Goal: Information Seeking & Learning: Learn about a topic

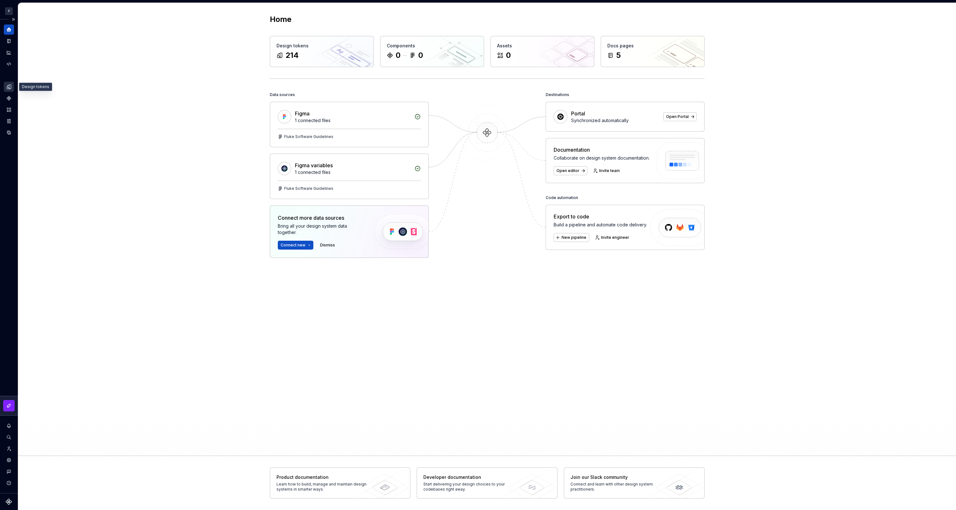
click at [10, 84] on icon "Design tokens" at bounding box center [9, 87] width 6 height 6
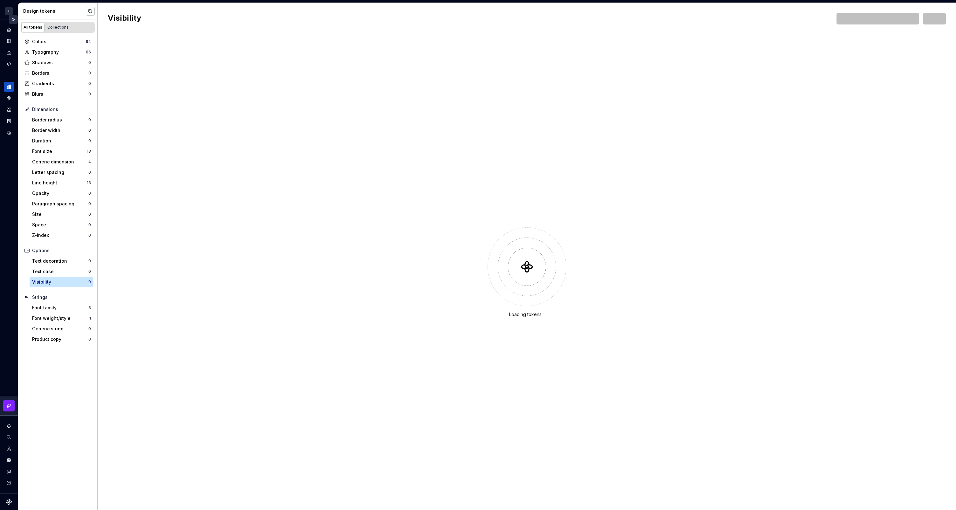
click at [15, 20] on button "Expand sidebar" at bounding box center [13, 19] width 9 height 9
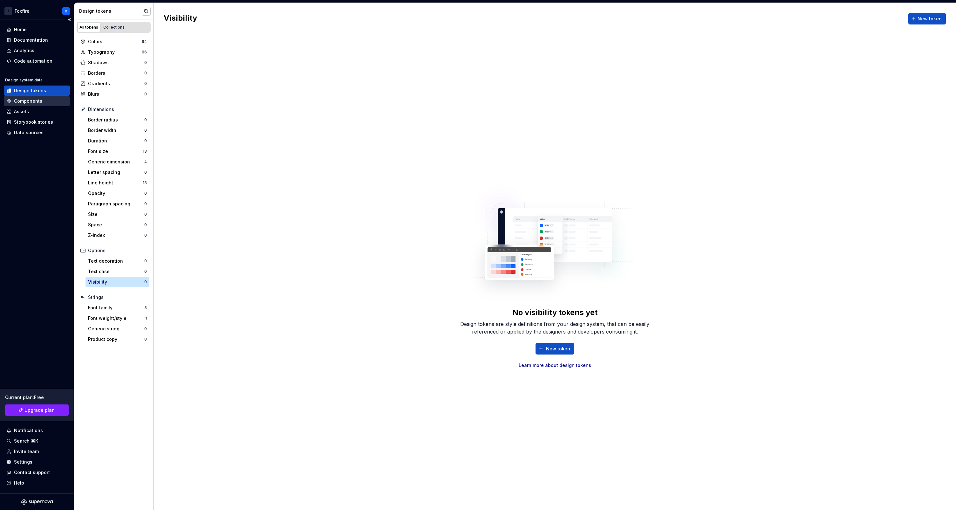
click at [26, 99] on div "Components" at bounding box center [28, 101] width 28 height 6
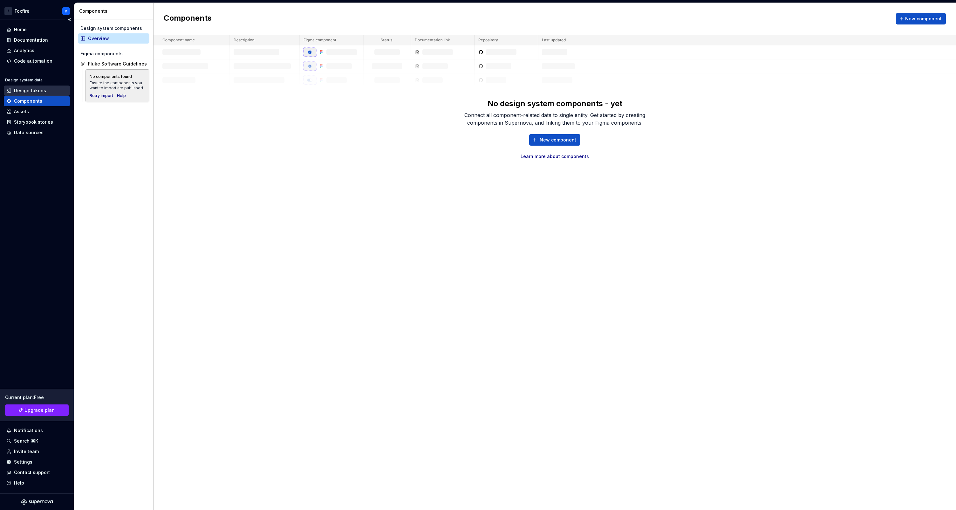
click at [32, 91] on div "Design tokens" at bounding box center [30, 90] width 32 height 6
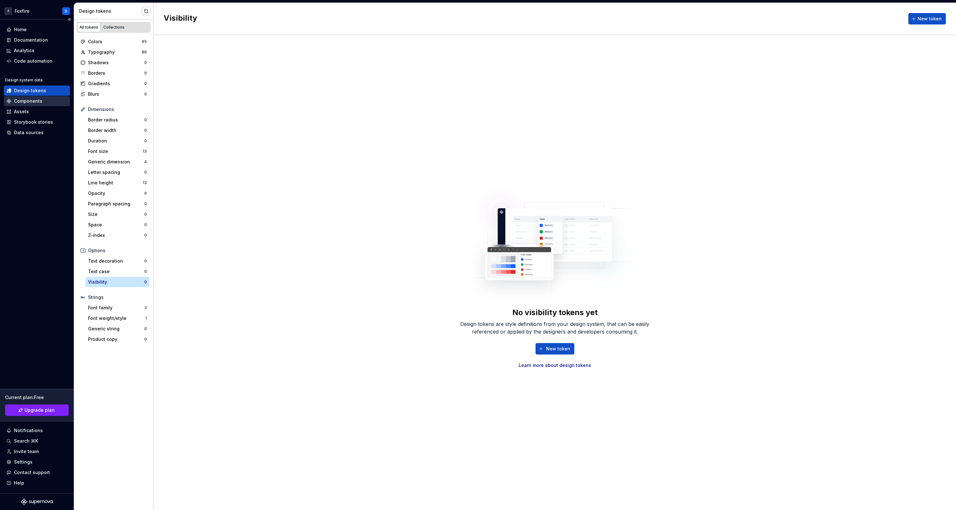
click at [39, 100] on div "Components" at bounding box center [28, 101] width 28 height 6
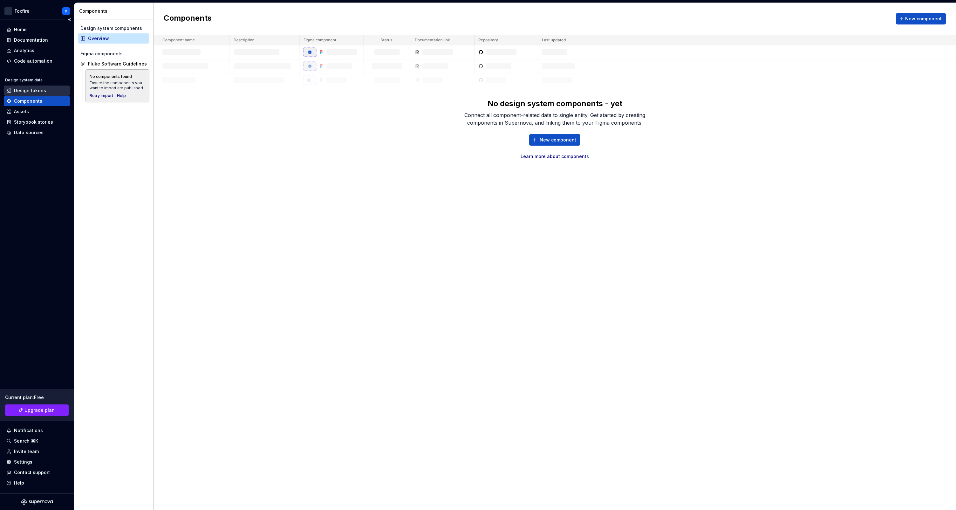
click at [41, 91] on div "Design tokens" at bounding box center [30, 90] width 32 height 6
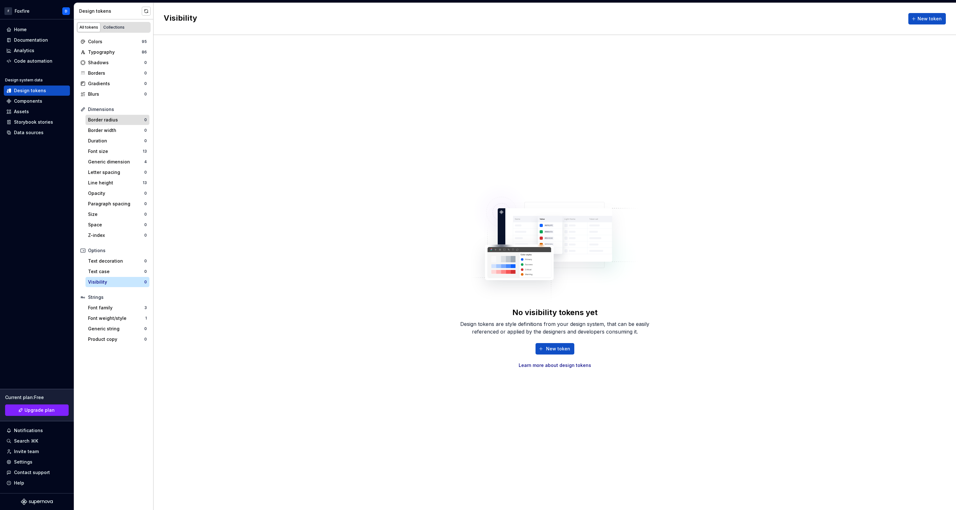
click at [114, 117] on div "Border radius" at bounding box center [116, 120] width 56 height 6
click at [113, 152] on div "Font size" at bounding box center [115, 151] width 55 height 6
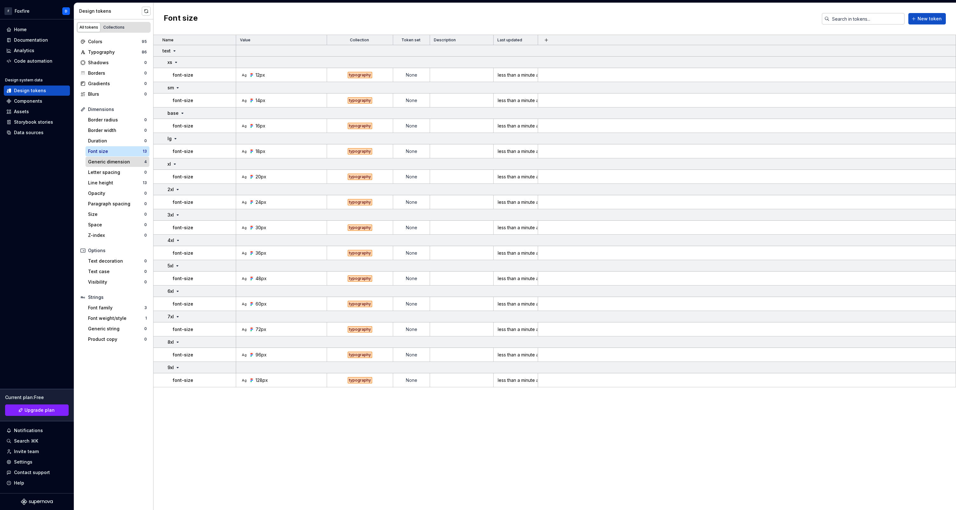
click at [115, 162] on div "Generic dimension" at bounding box center [116, 162] width 56 height 6
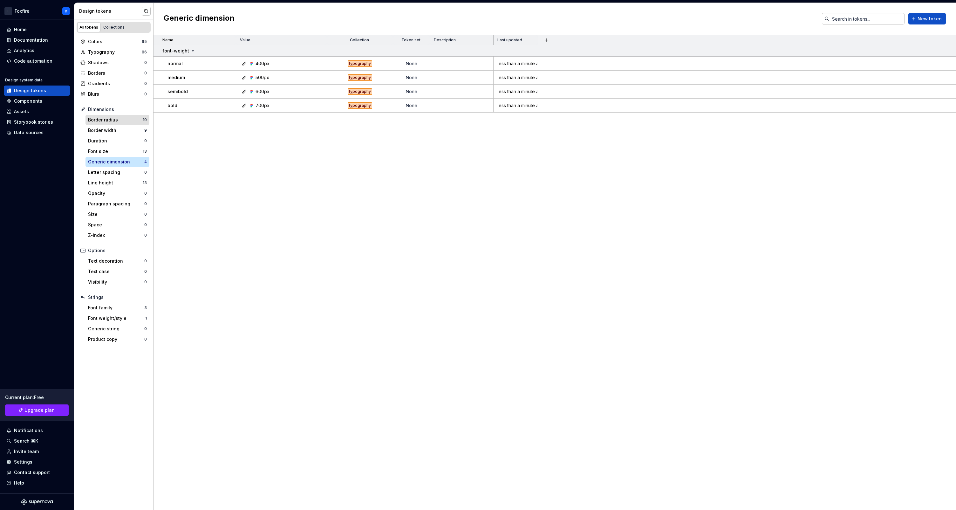
click at [116, 123] on div "Border radius 10" at bounding box center [117, 120] width 64 height 10
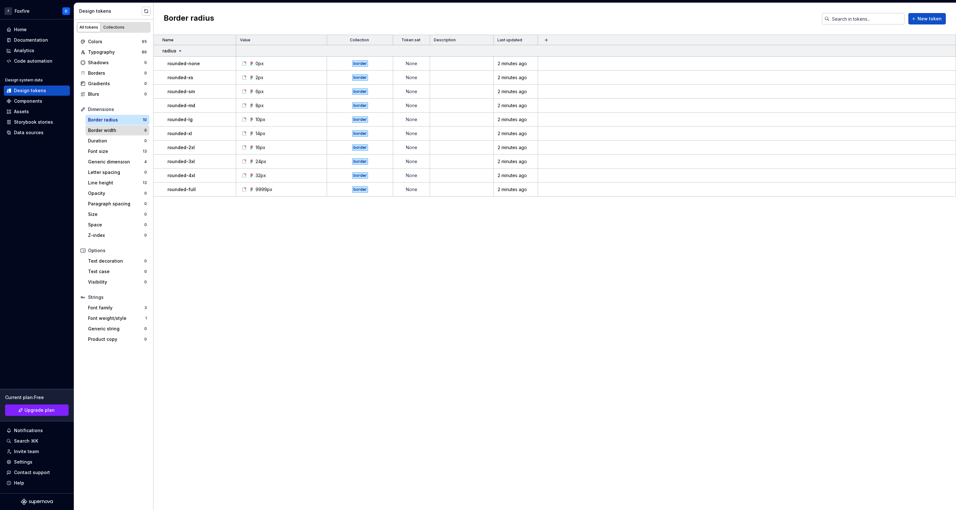
click at [115, 129] on div "Border width" at bounding box center [116, 130] width 56 height 6
click at [111, 122] on div "Border radius" at bounding box center [115, 120] width 55 height 6
click at [27, 99] on div "Components" at bounding box center [28, 101] width 28 height 6
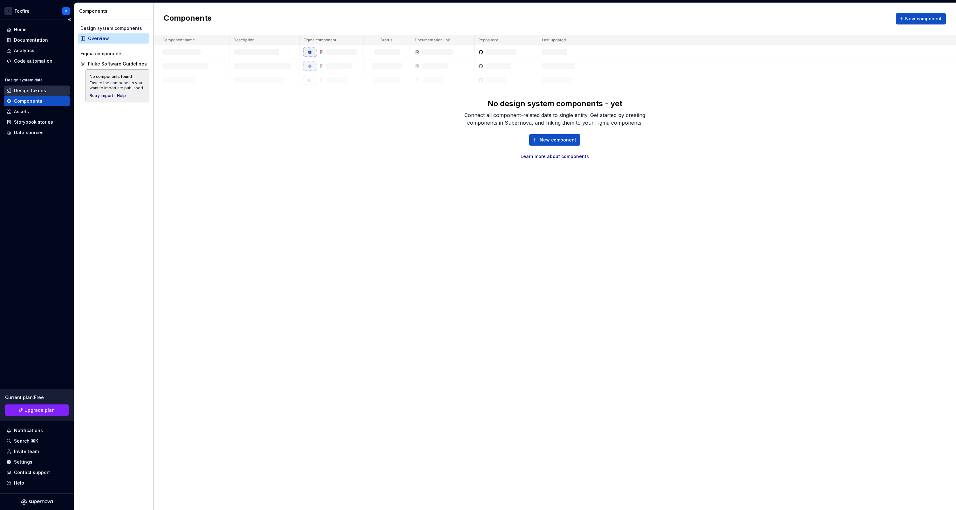
click at [33, 87] on div "Design tokens" at bounding box center [30, 90] width 32 height 6
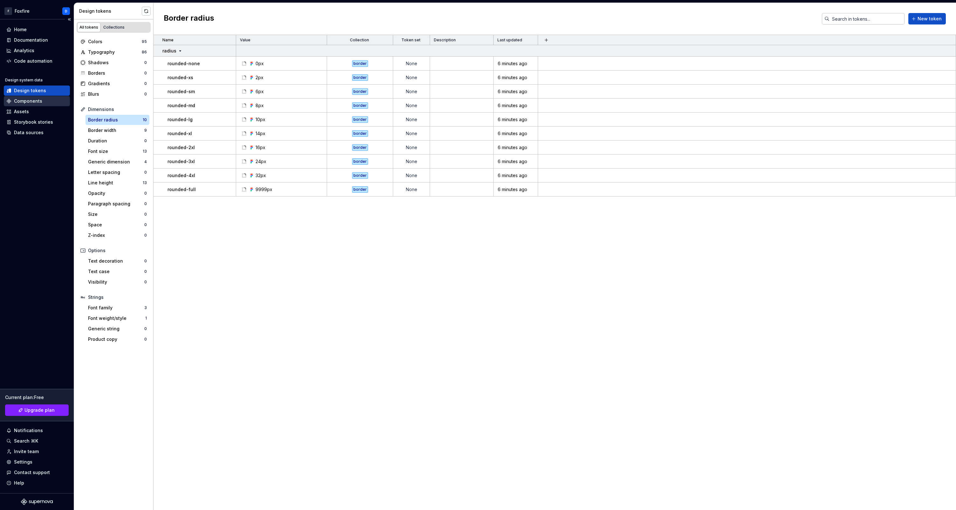
click at [27, 100] on div "Components" at bounding box center [28, 101] width 28 height 6
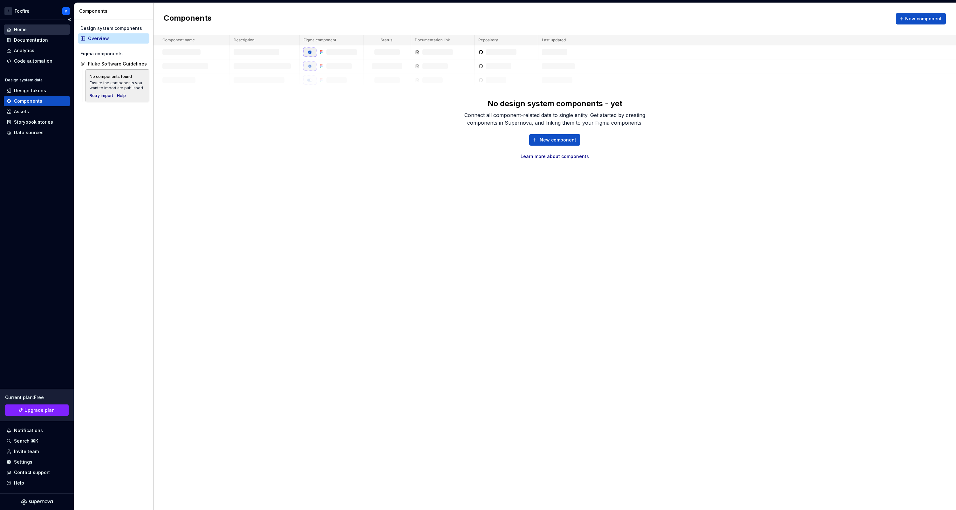
click at [20, 29] on div "Home" at bounding box center [20, 29] width 13 height 6
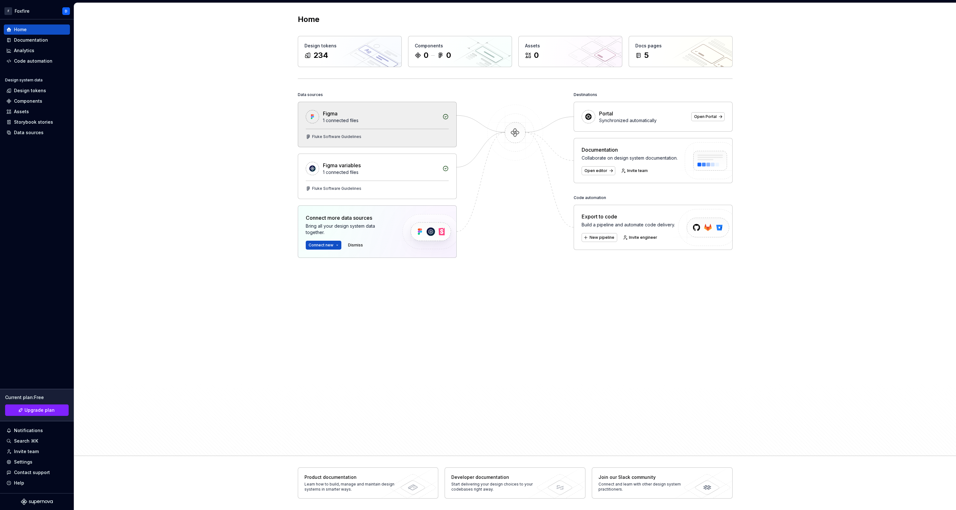
click at [395, 134] on div "Fluke Software Guidelines" at bounding box center [377, 136] width 143 height 5
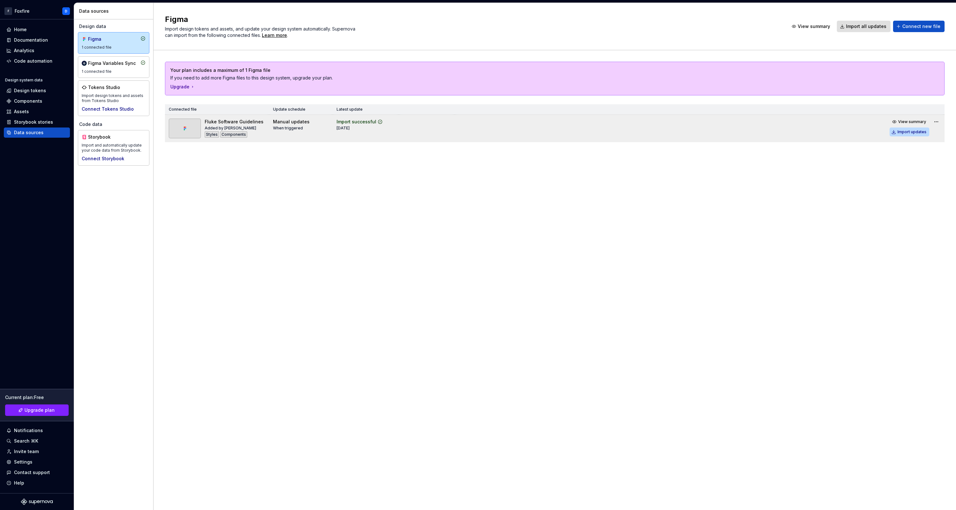
click at [917, 134] on button "Import updates" at bounding box center [910, 131] width 40 height 9
click at [24, 114] on div "Assets" at bounding box center [21, 111] width 15 height 6
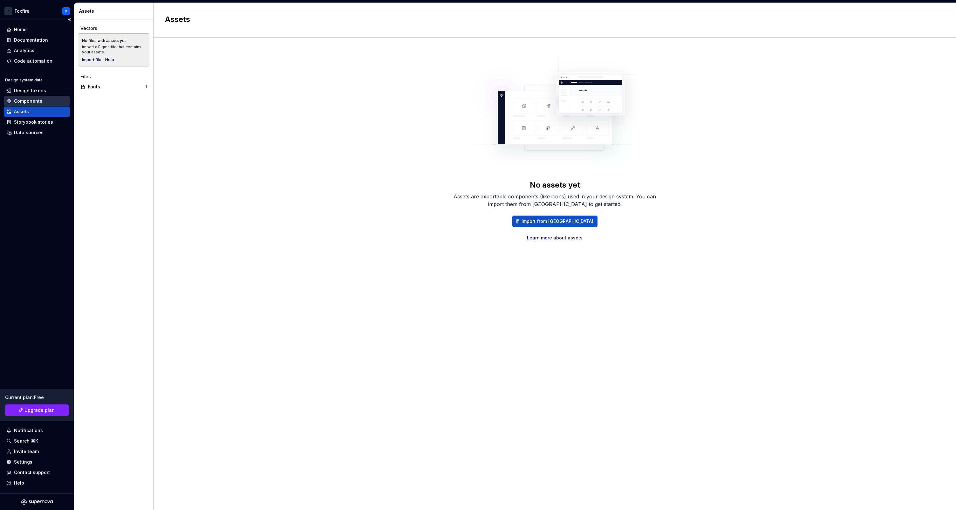
click at [34, 101] on div "Components" at bounding box center [28, 101] width 28 height 6
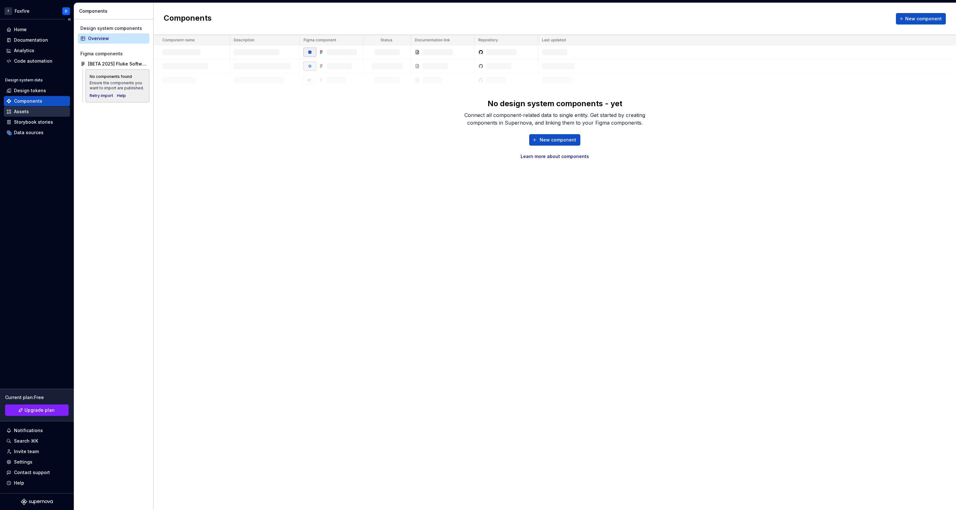
click at [28, 112] on div "Assets" at bounding box center [36, 111] width 61 height 6
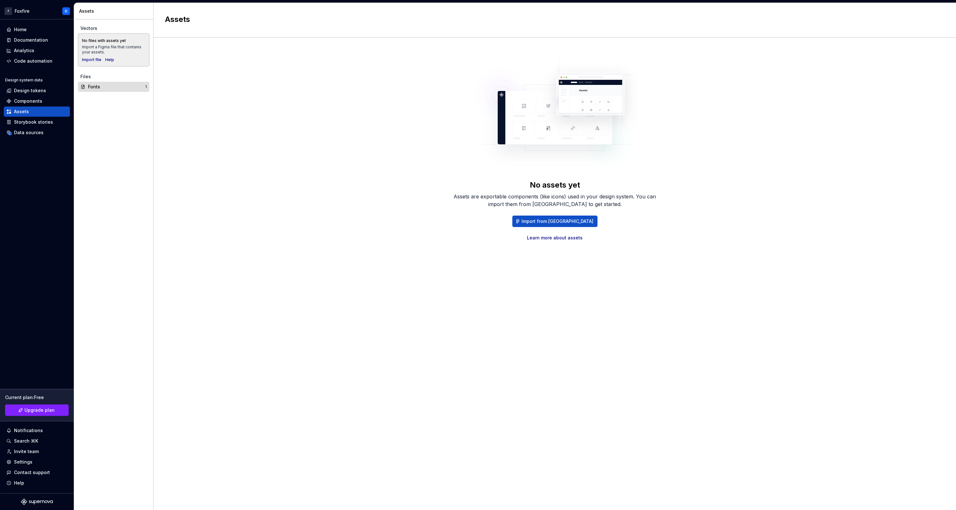
click at [104, 87] on div "Fonts" at bounding box center [116, 87] width 57 height 6
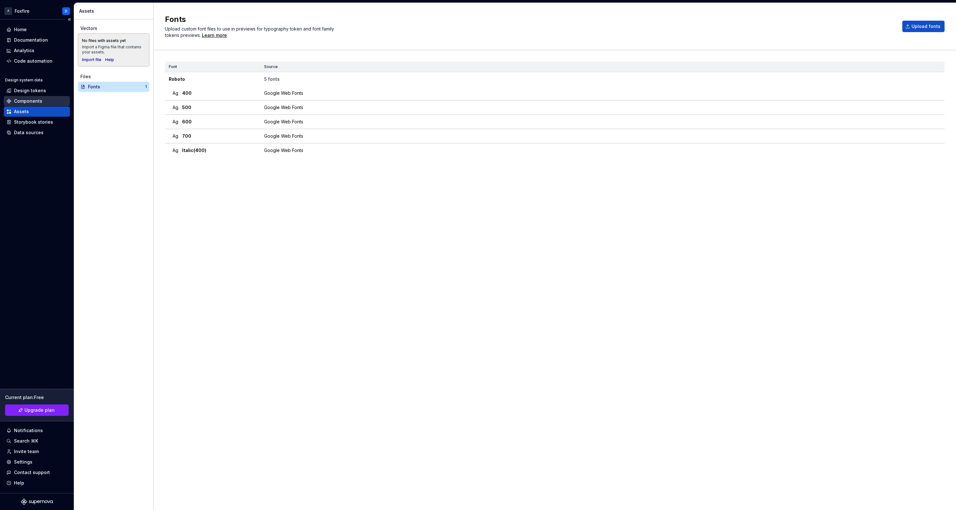
click at [28, 99] on div "Components" at bounding box center [28, 101] width 28 height 6
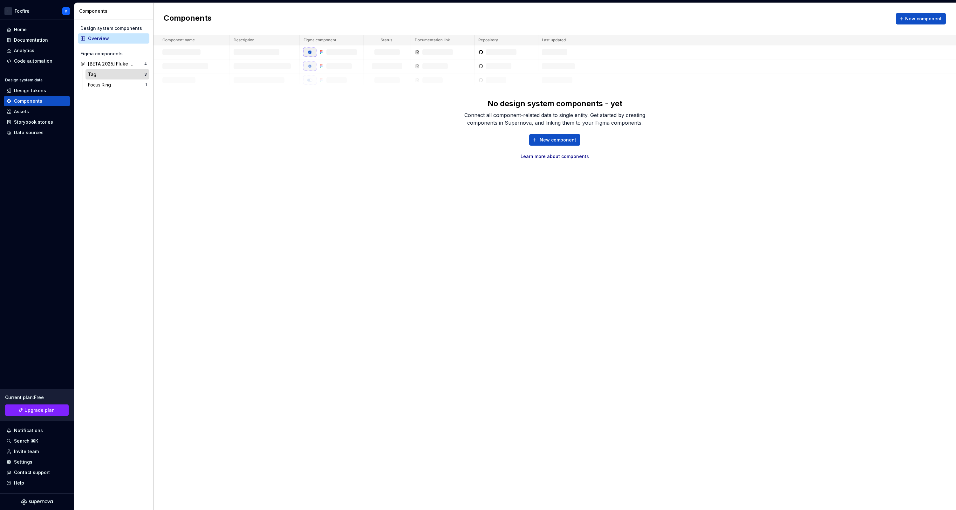
click at [106, 78] on div "Tag 3" at bounding box center [117, 74] width 64 height 10
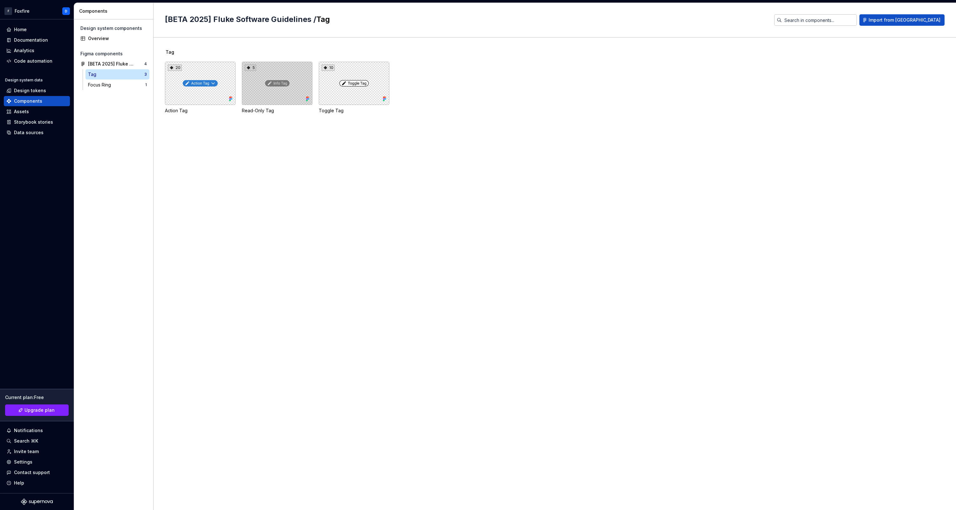
click at [279, 73] on div "5" at bounding box center [277, 83] width 71 height 43
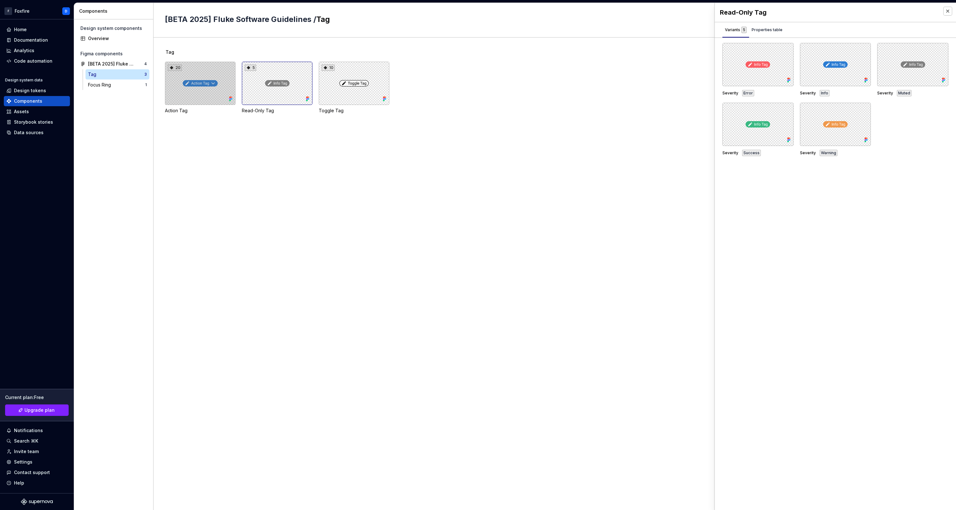
click at [193, 97] on div "20" at bounding box center [200, 83] width 71 height 43
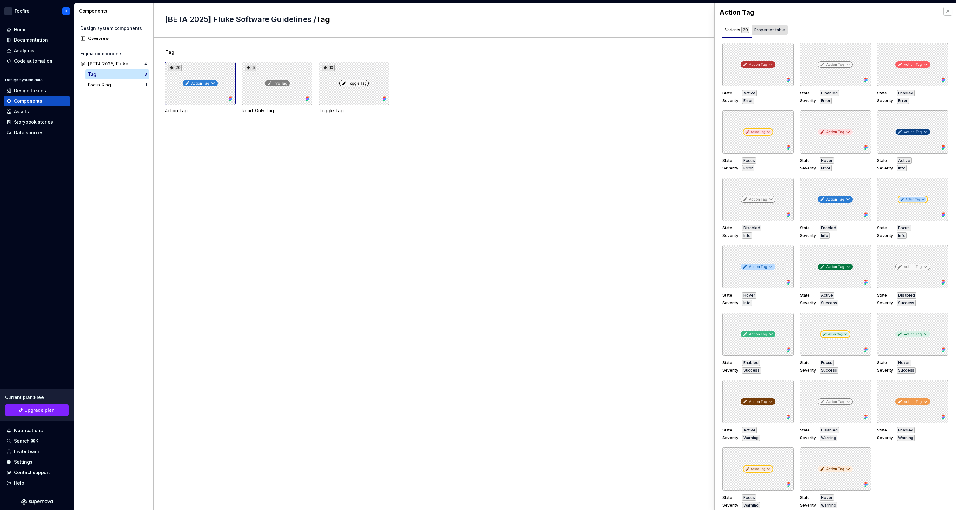
click at [780, 29] on div "Properties table" at bounding box center [769, 30] width 31 height 6
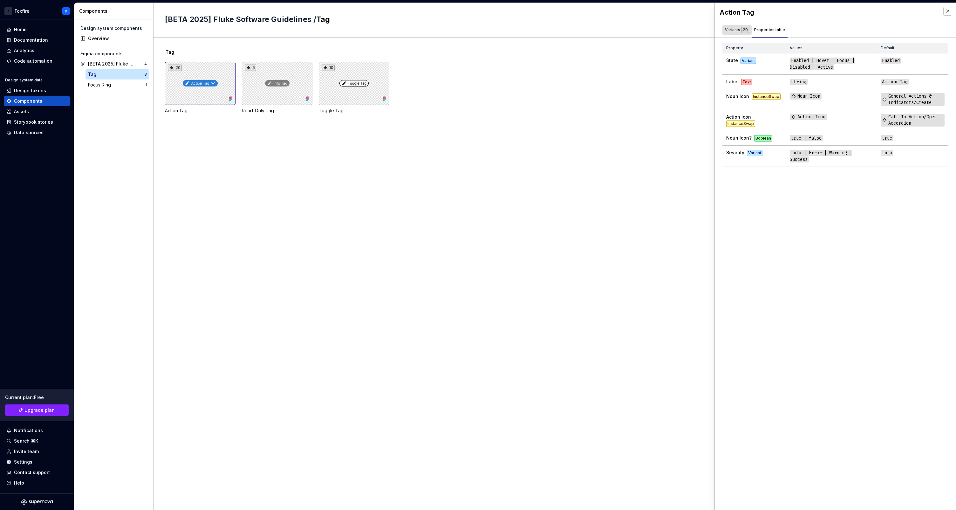
click at [730, 28] on div "Variants 20" at bounding box center [737, 30] width 24 height 6
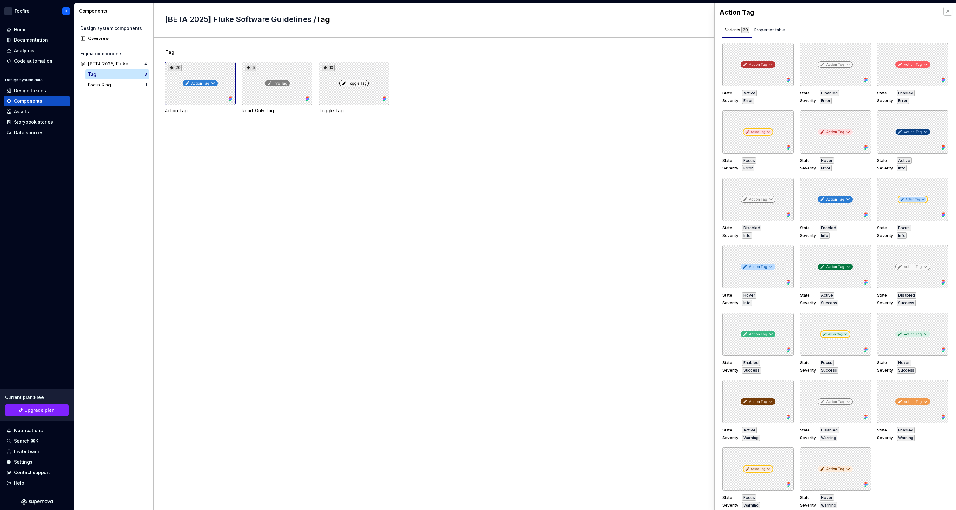
scroll to position [1, 0]
click at [890, 197] on div at bounding box center [912, 198] width 71 height 43
click at [937, 182] on button "button" at bounding box center [941, 184] width 9 height 9
click at [645, 210] on div "Tag 20 Action Tag 5 Read-Only Tag 10 Toggle Tag" at bounding box center [560, 274] width 791 height 472
click at [101, 88] on div "Focus Ring" at bounding box center [100, 85] width 25 height 6
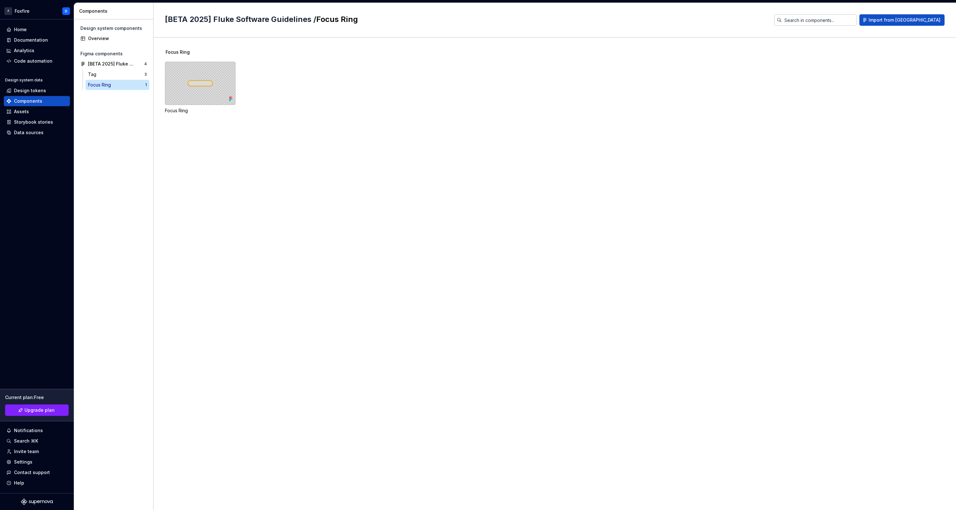
click at [193, 83] on div at bounding box center [200, 83] width 71 height 43
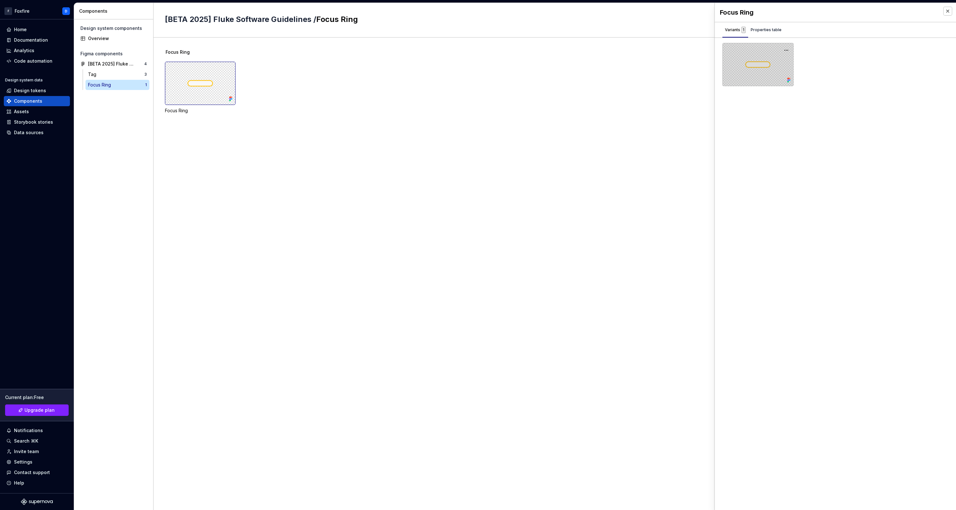
click at [756, 64] on div at bounding box center [757, 64] width 71 height 43
click at [32, 94] on div "Design tokens" at bounding box center [37, 90] width 66 height 10
